Goal: Task Accomplishment & Management: Manage account settings

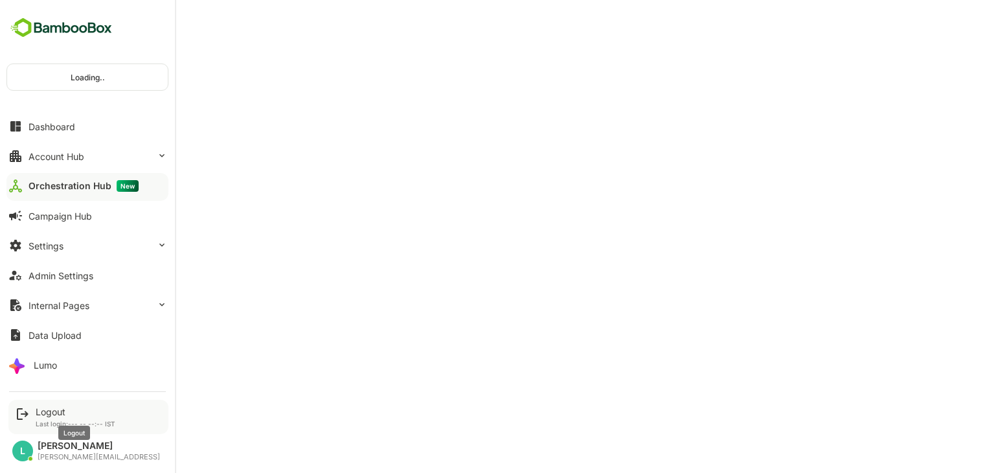
click at [45, 407] on div "Logout" at bounding box center [76, 411] width 80 height 11
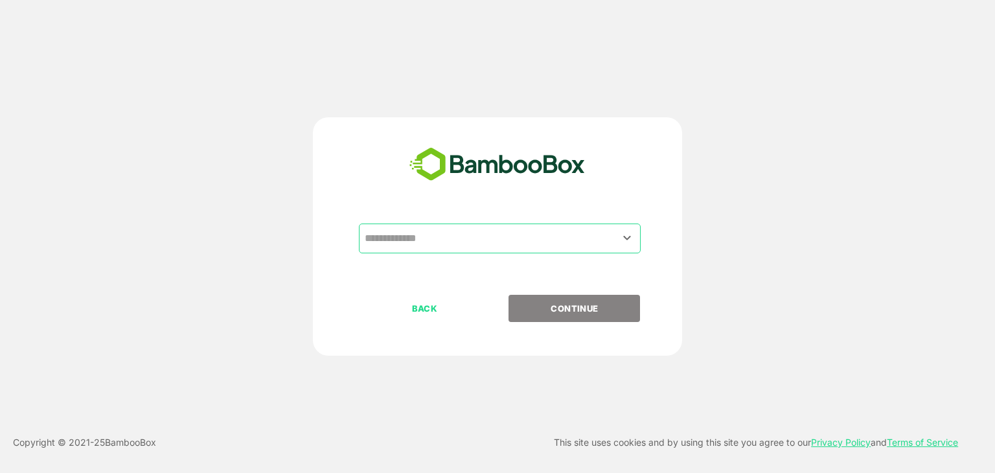
click at [446, 246] on input "text" at bounding box center [499, 238] width 277 height 25
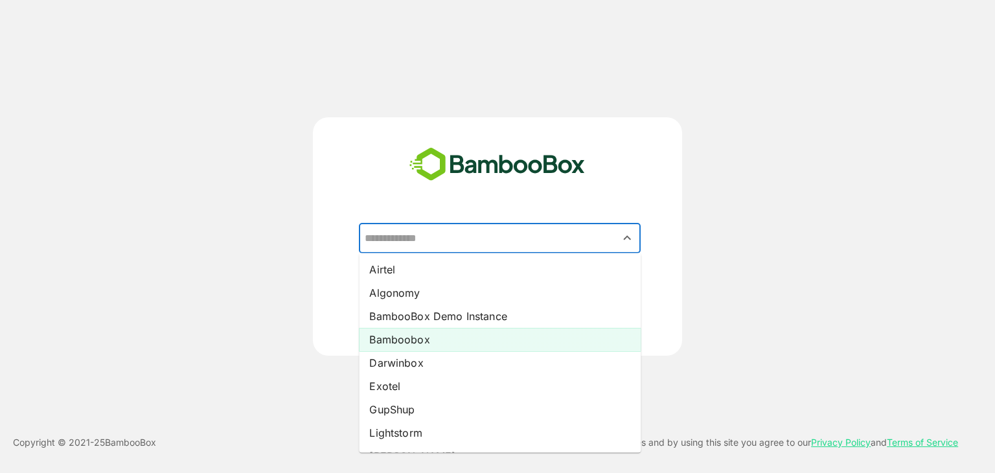
click at [413, 340] on li "Bamboobox" at bounding box center [500, 339] width 282 height 23
type input "*********"
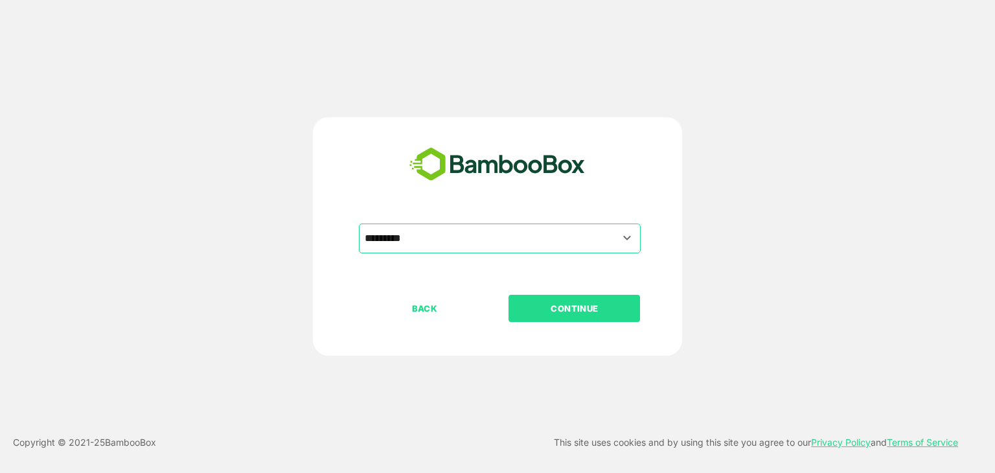
click at [536, 309] on p "CONTINUE" at bounding box center [575, 308] width 130 height 14
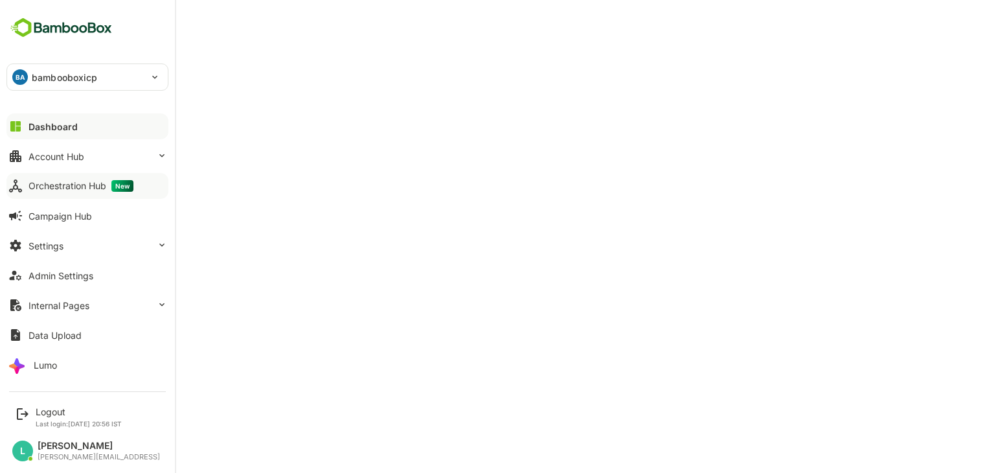
click at [89, 190] on div "Orchestration Hub New" at bounding box center [81, 186] width 105 height 12
click at [82, 283] on button "Admin Settings" at bounding box center [87, 275] width 162 height 26
click at [73, 188] on div "Orchestration Hub New" at bounding box center [81, 186] width 105 height 12
click at [76, 267] on button "Admin Settings" at bounding box center [87, 275] width 162 height 26
click at [41, 417] on div "Logout Last login: [DATE] 20:56 IST" at bounding box center [79, 416] width 86 height 21
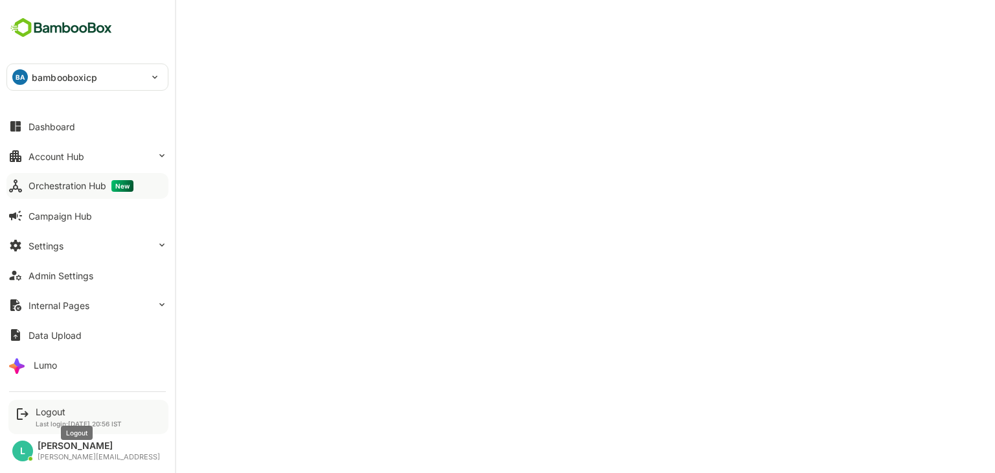
click at [45, 415] on div "Logout" at bounding box center [79, 411] width 86 height 11
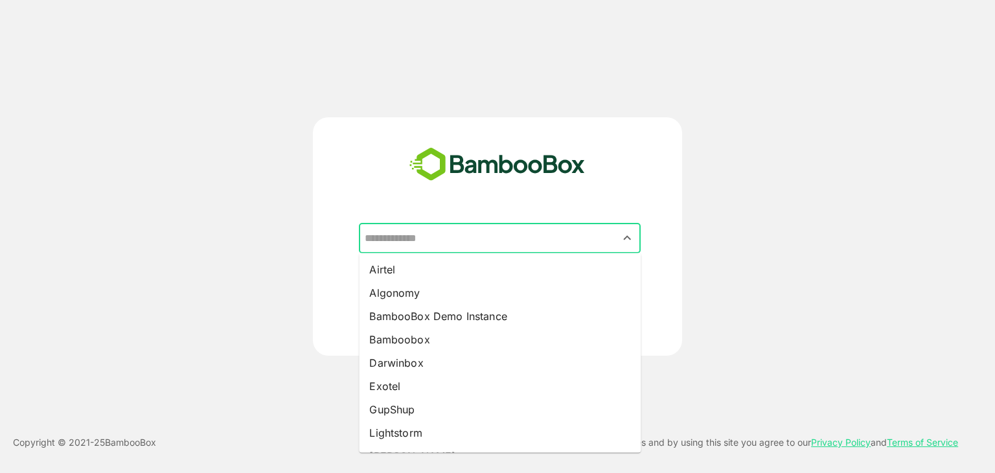
click at [461, 234] on input "text" at bounding box center [499, 238] width 277 height 25
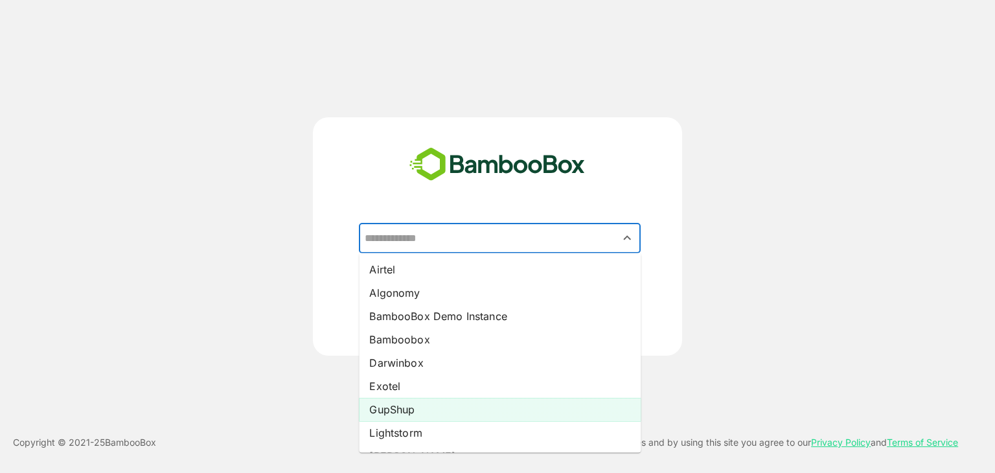
click at [407, 411] on li "GupShup" at bounding box center [500, 409] width 282 height 23
type input "*******"
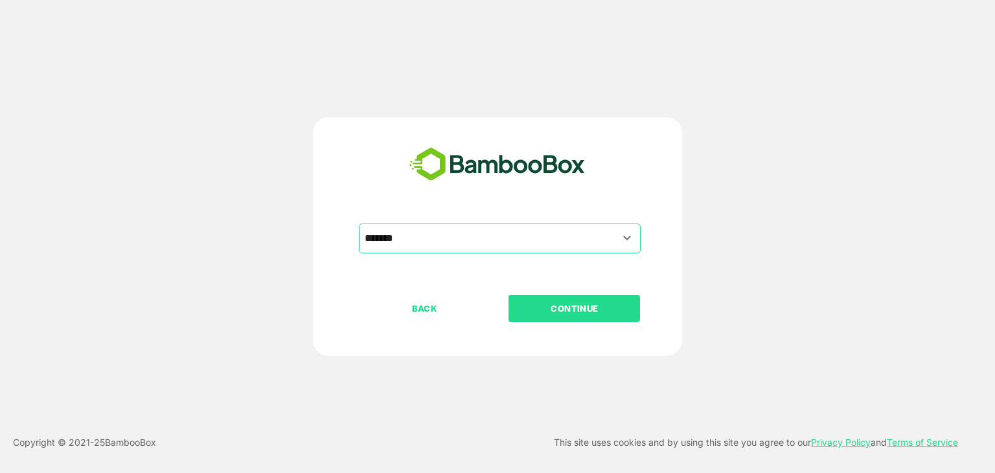
click at [556, 307] on p "CONTINUE" at bounding box center [575, 308] width 130 height 14
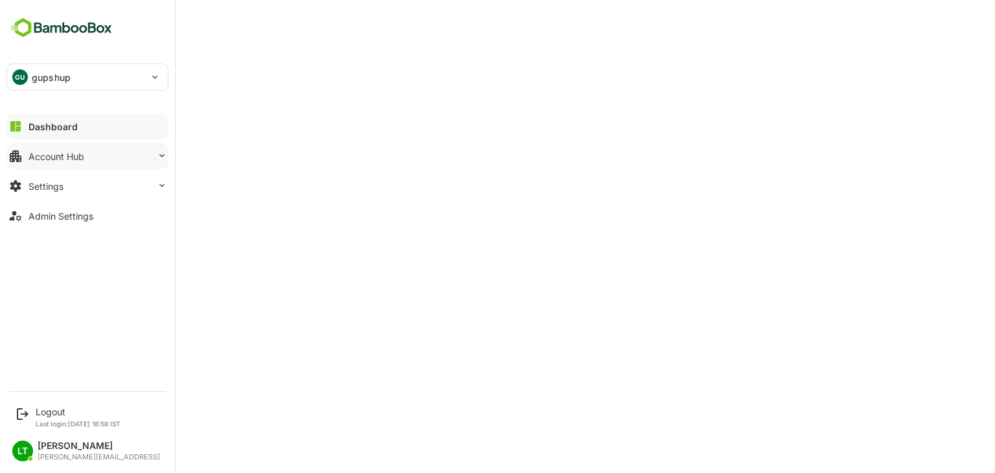
click at [66, 156] on div "Account Hub" at bounding box center [57, 156] width 56 height 11
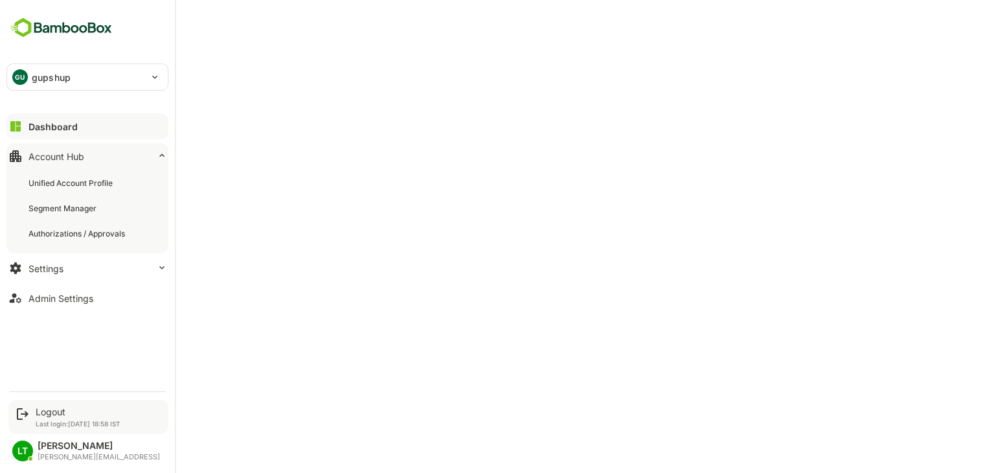
click at [50, 417] on div "Logout Last login: [DATE] 18:58 IST" at bounding box center [78, 416] width 85 height 21
click at [78, 299] on div "Admin Settings" at bounding box center [61, 298] width 65 height 11
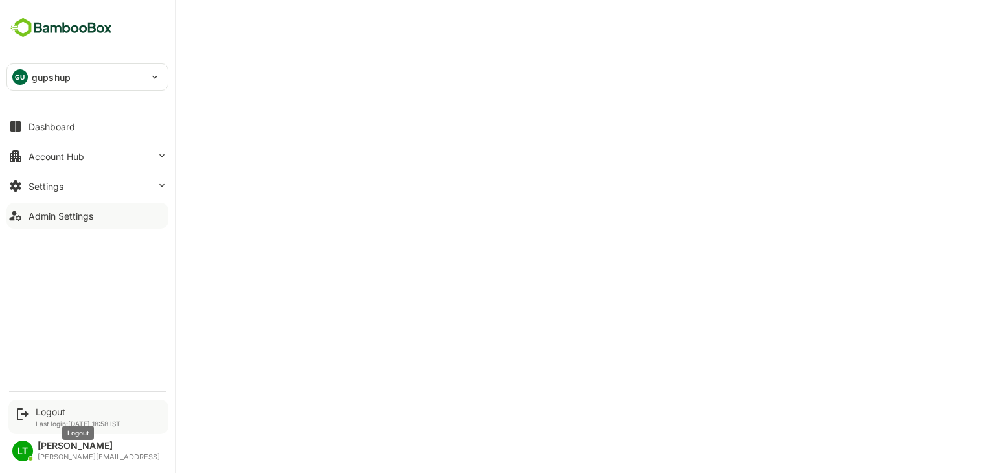
click at [49, 406] on div "Logout" at bounding box center [78, 411] width 85 height 11
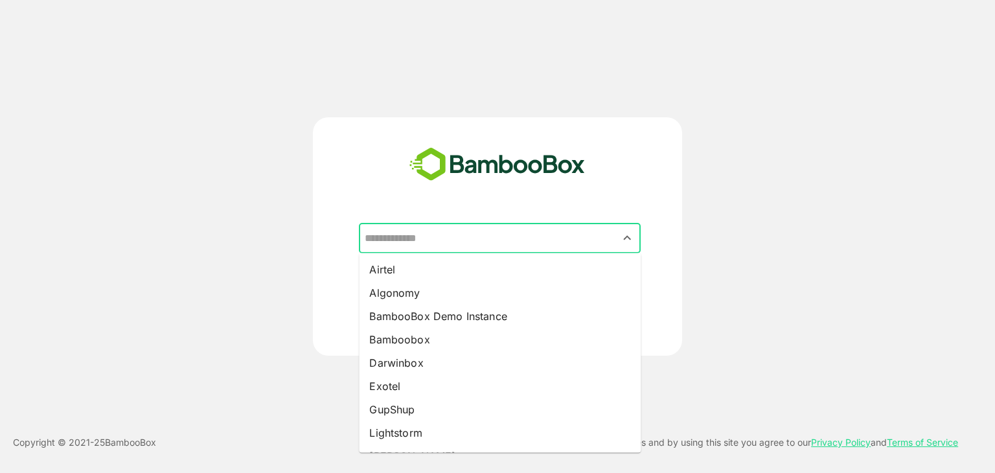
click at [483, 246] on input "text" at bounding box center [499, 238] width 277 height 25
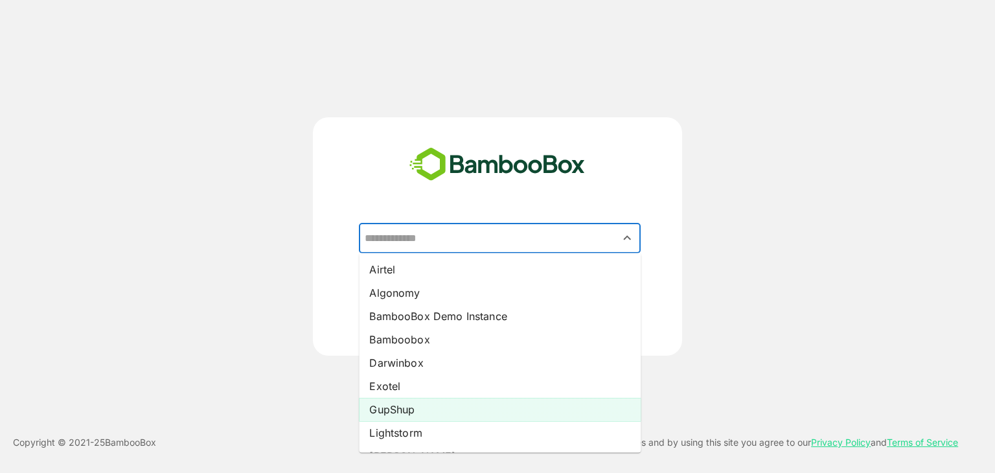
click at [402, 406] on li "GupShup" at bounding box center [500, 409] width 282 height 23
type input "*******"
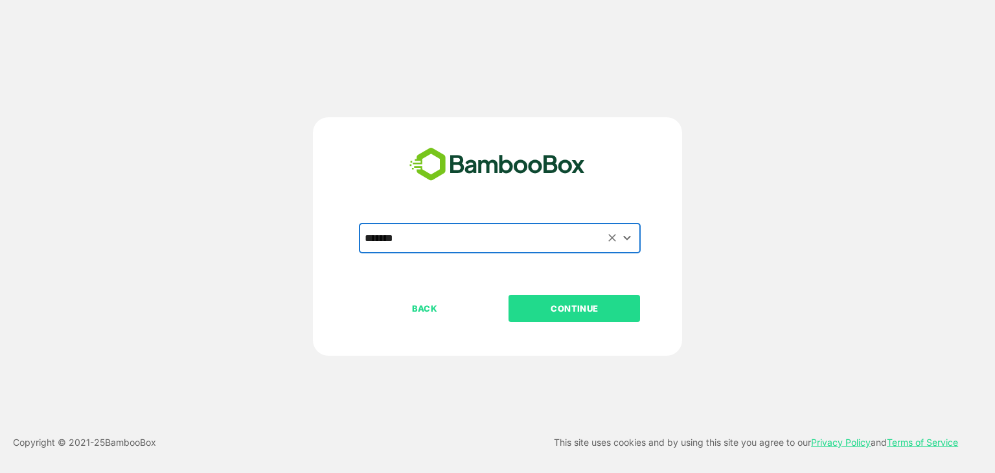
click at [551, 304] on p "CONTINUE" at bounding box center [575, 308] width 130 height 14
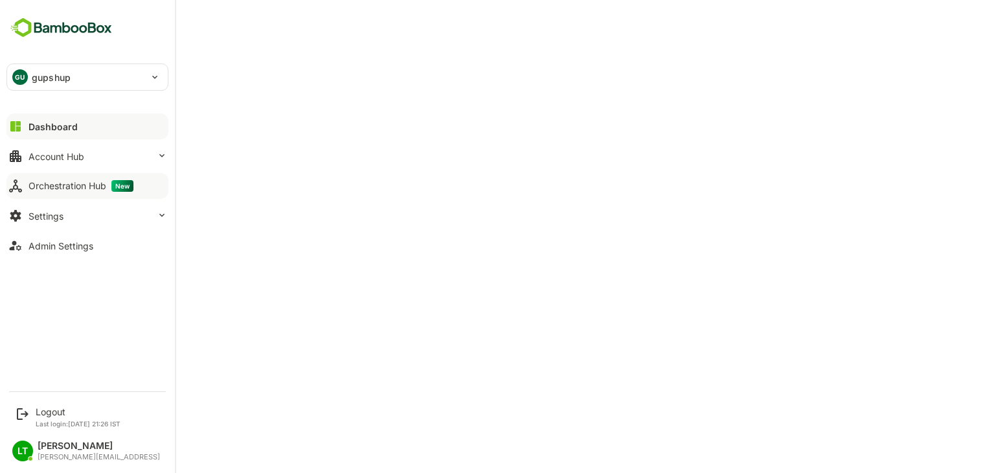
click at [47, 180] on div "Orchestration Hub New" at bounding box center [81, 186] width 105 height 12
click at [51, 411] on div "Logout" at bounding box center [78, 411] width 85 height 11
